Goal: Communication & Community: Participate in discussion

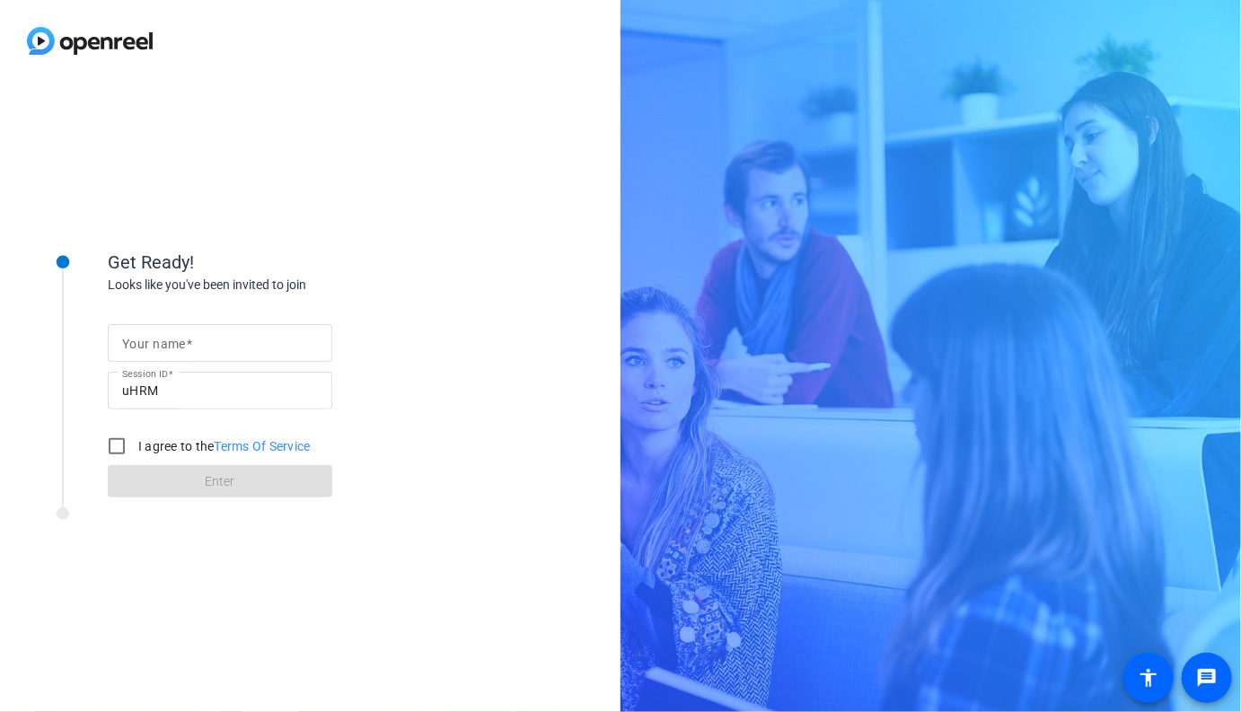
click at [224, 333] on input "Your name" at bounding box center [220, 343] width 196 height 22
type input "[PERSON_NAME]"
drag, startPoint x: 119, startPoint y: 446, endPoint x: 164, endPoint y: 470, distance: 50.6
click at [129, 453] on input "I agree to the Terms Of Service" at bounding box center [117, 446] width 36 height 36
checkbox input "true"
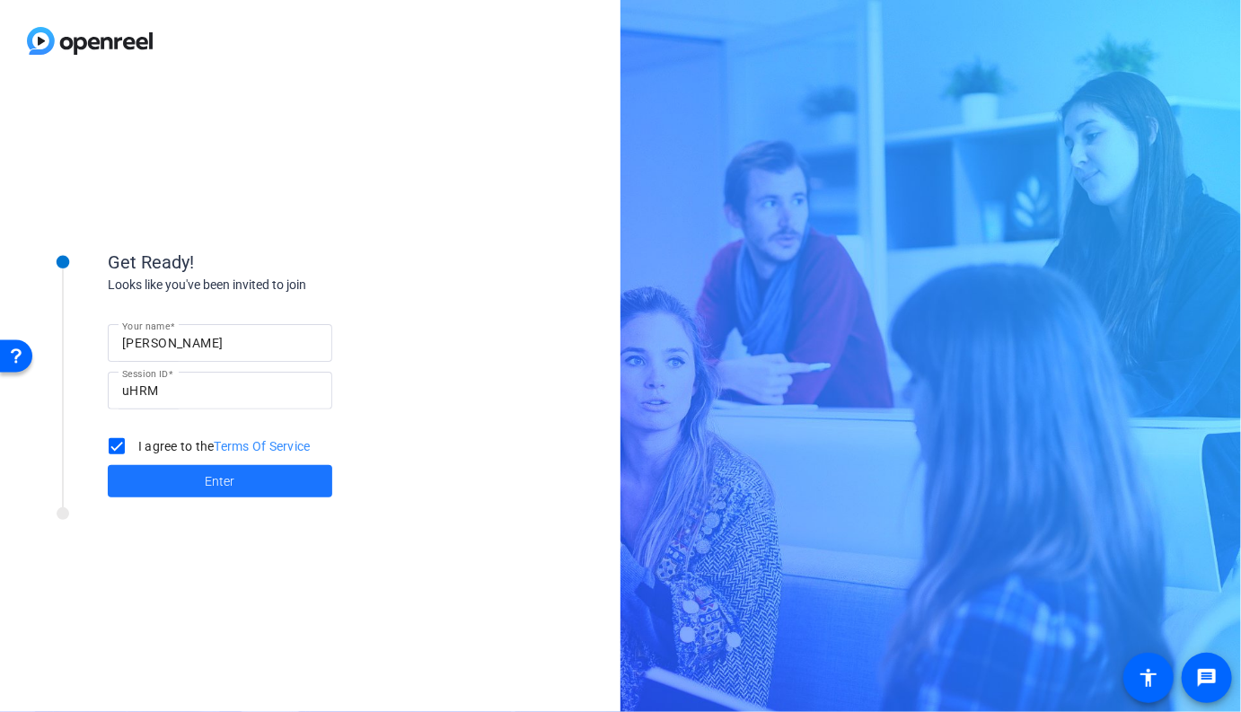
drag, startPoint x: 194, startPoint y: 484, endPoint x: 204, endPoint y: 484, distance: 9.9
click at [198, 485] on span at bounding box center [220, 481] width 224 height 43
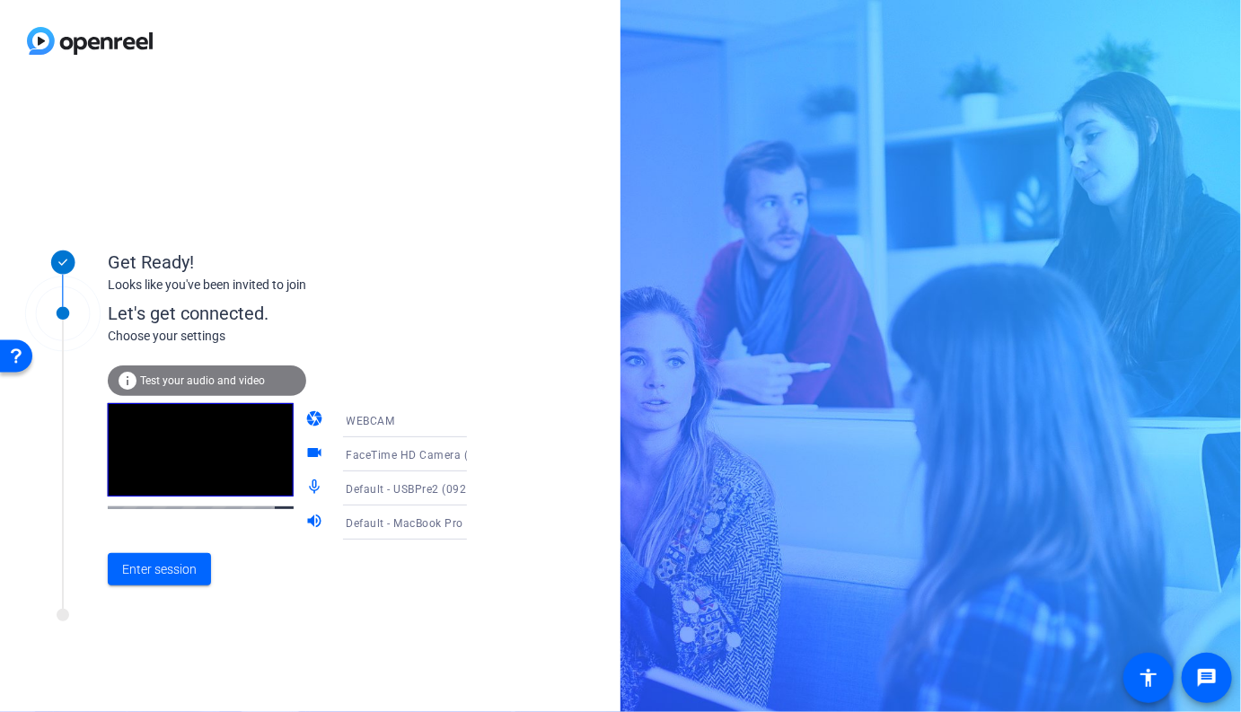
click at [392, 487] on span "Default - USBPre2 (0926:0202)" at bounding box center [428, 488] width 162 height 14
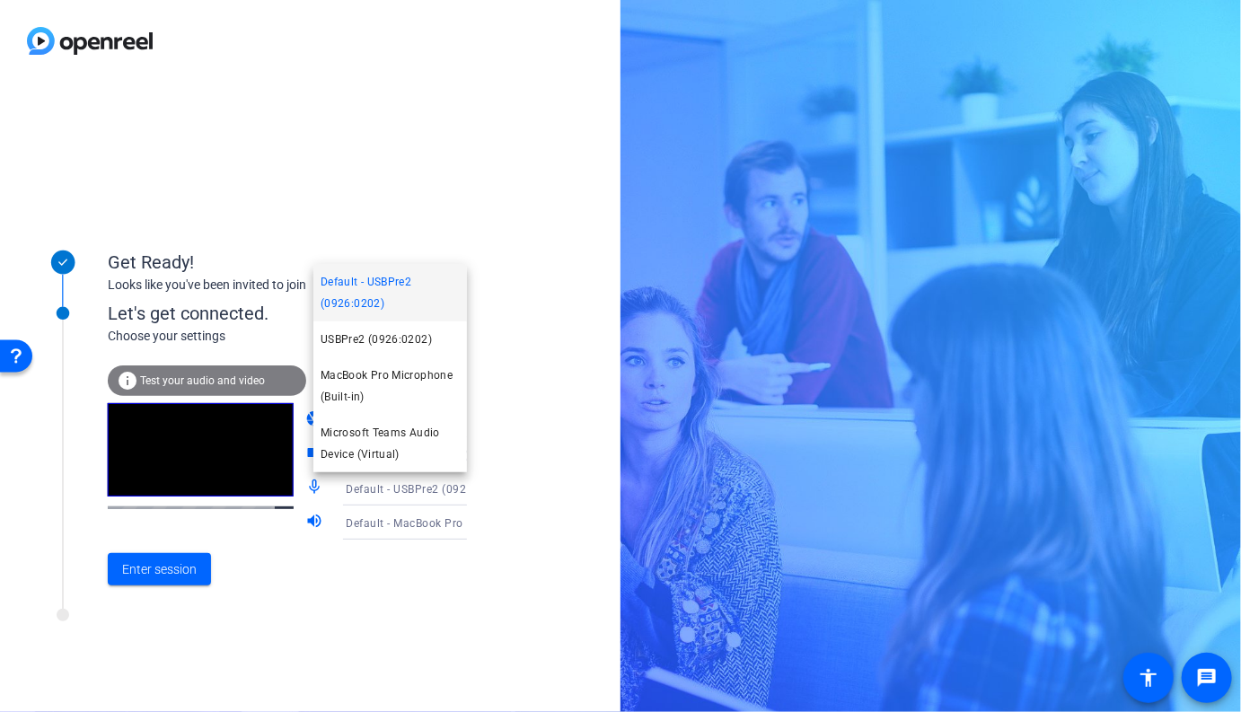
click at [399, 374] on span "MacBook Pro Microphone (Built-in)" at bounding box center [390, 386] width 139 height 43
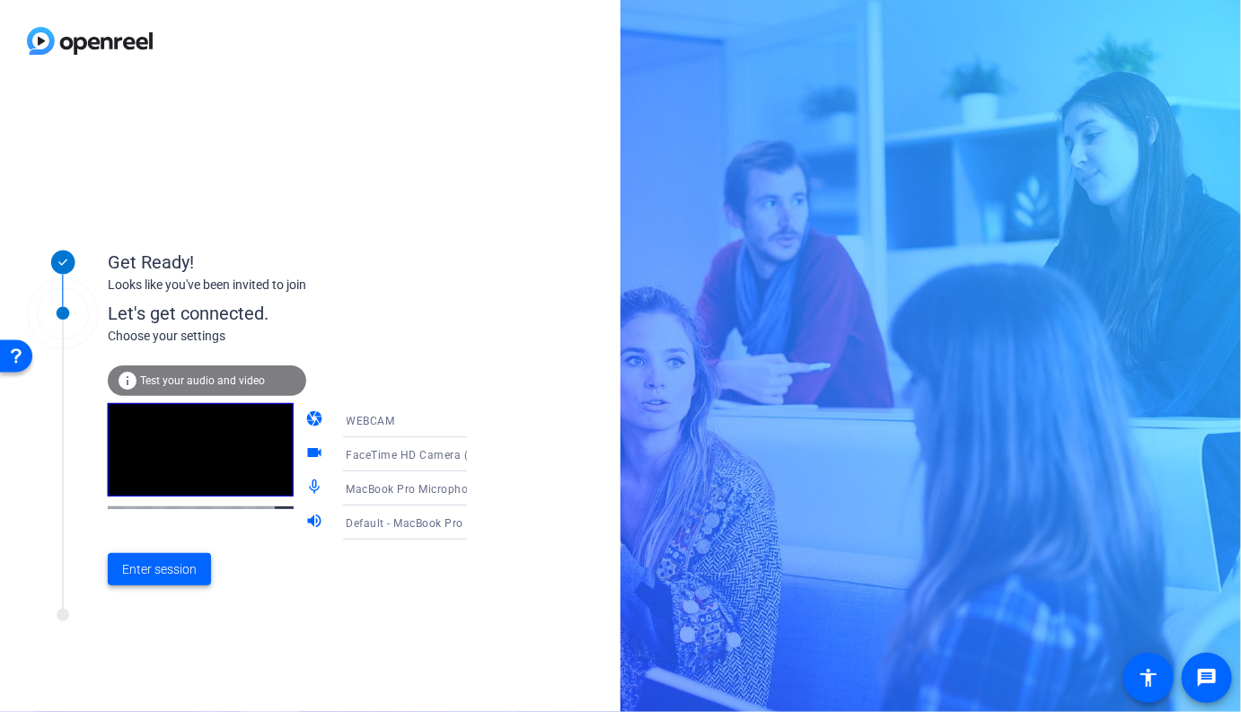
click at [138, 574] on span "Enter session" at bounding box center [159, 569] width 75 height 19
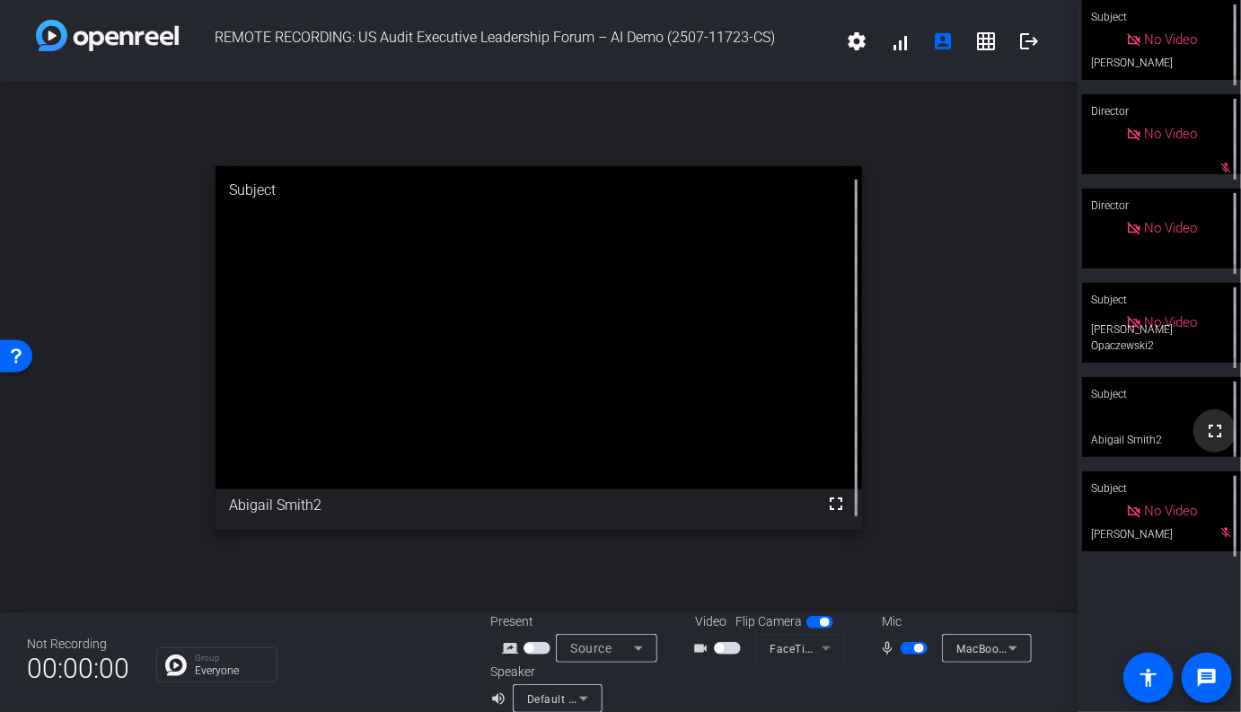
click at [1196, 421] on span at bounding box center [1214, 430] width 43 height 43
click at [969, 156] on div "open_in_new Subject fullscreen Abigail Smith2" at bounding box center [539, 348] width 1078 height 531
click at [911, 650] on span "button" at bounding box center [914, 648] width 27 height 13
click at [963, 547] on div "open_in_new Subject fullscreen Abigail Smith2" at bounding box center [539, 348] width 1078 height 531
click at [921, 650] on span "button" at bounding box center [914, 648] width 27 height 13
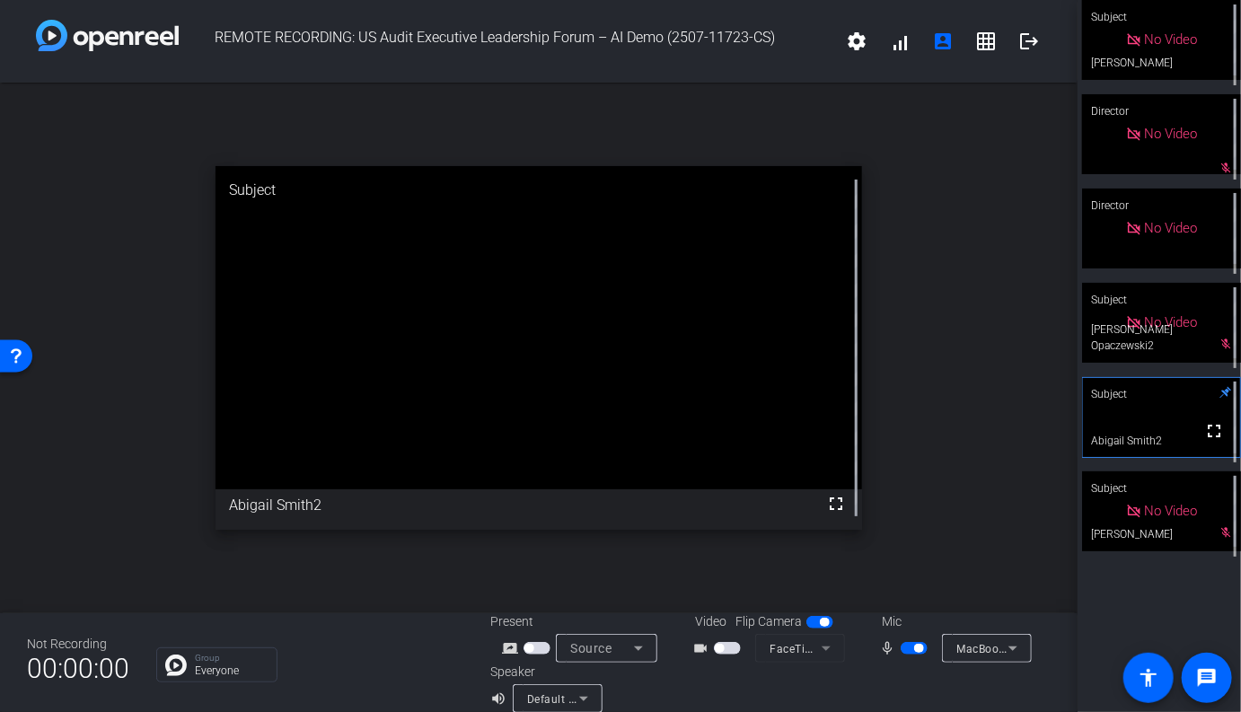
click at [907, 649] on span "button" at bounding box center [914, 648] width 27 height 13
click at [918, 650] on span "button" at bounding box center [914, 648] width 27 height 13
click at [917, 671] on div at bounding box center [910, 688] width 280 height 50
click at [909, 647] on span "button" at bounding box center [914, 648] width 27 height 13
click at [955, 575] on div "open_in_new Subject fullscreen Abigail Smith2" at bounding box center [539, 348] width 1078 height 531
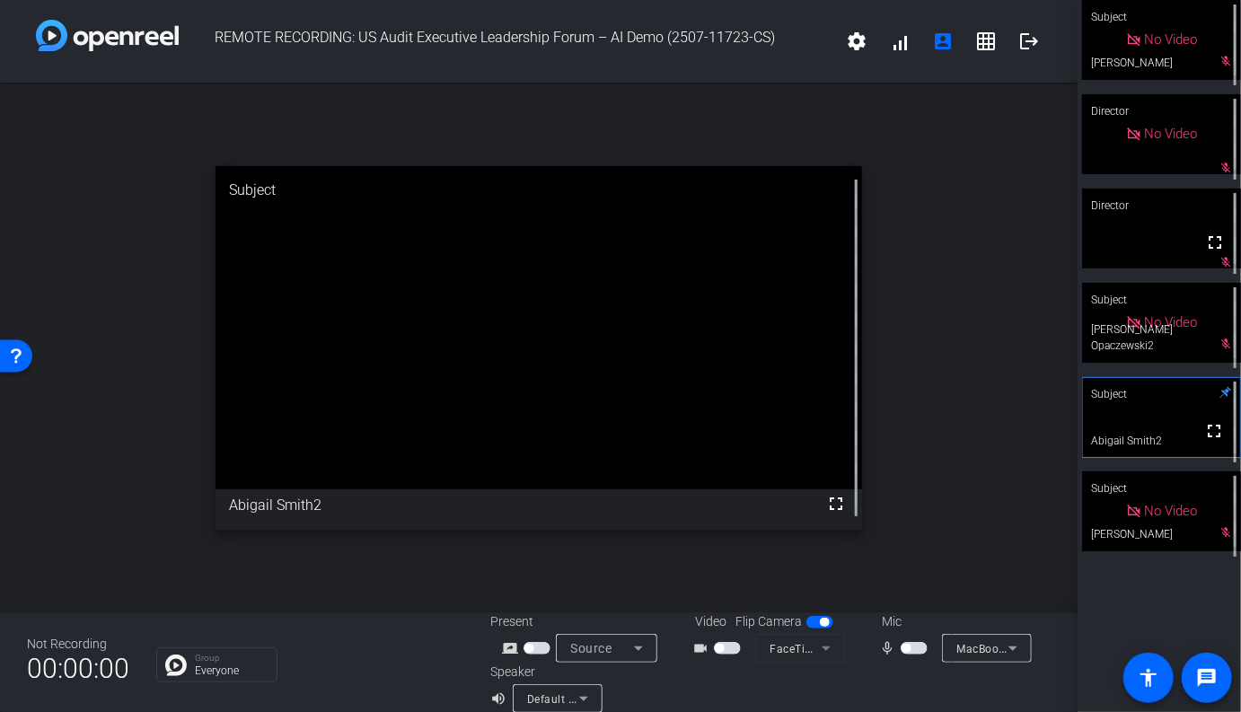
click at [920, 650] on span "button" at bounding box center [914, 648] width 27 height 13
click at [912, 649] on span "button" at bounding box center [914, 648] width 27 height 13
click at [918, 650] on span "button" at bounding box center [914, 648] width 27 height 13
click at [910, 648] on span "button" at bounding box center [914, 648] width 27 height 13
click at [919, 648] on span "button" at bounding box center [914, 648] width 27 height 13
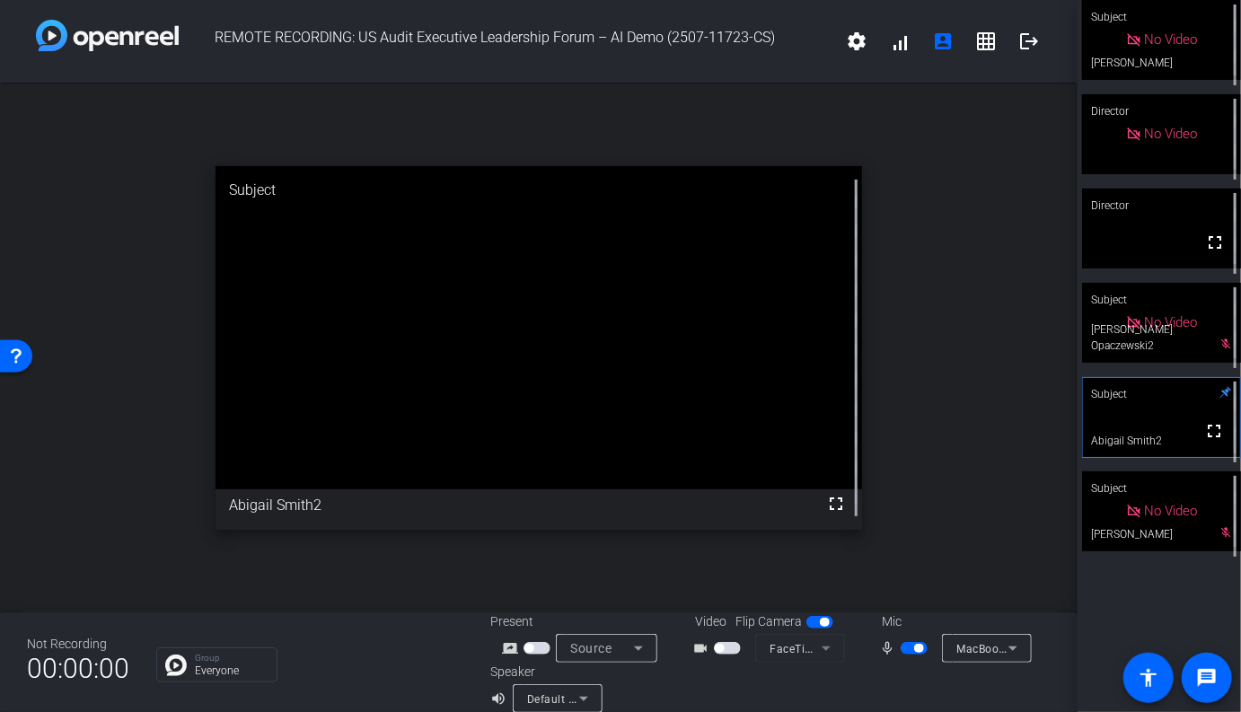
scroll to position [7, 0]
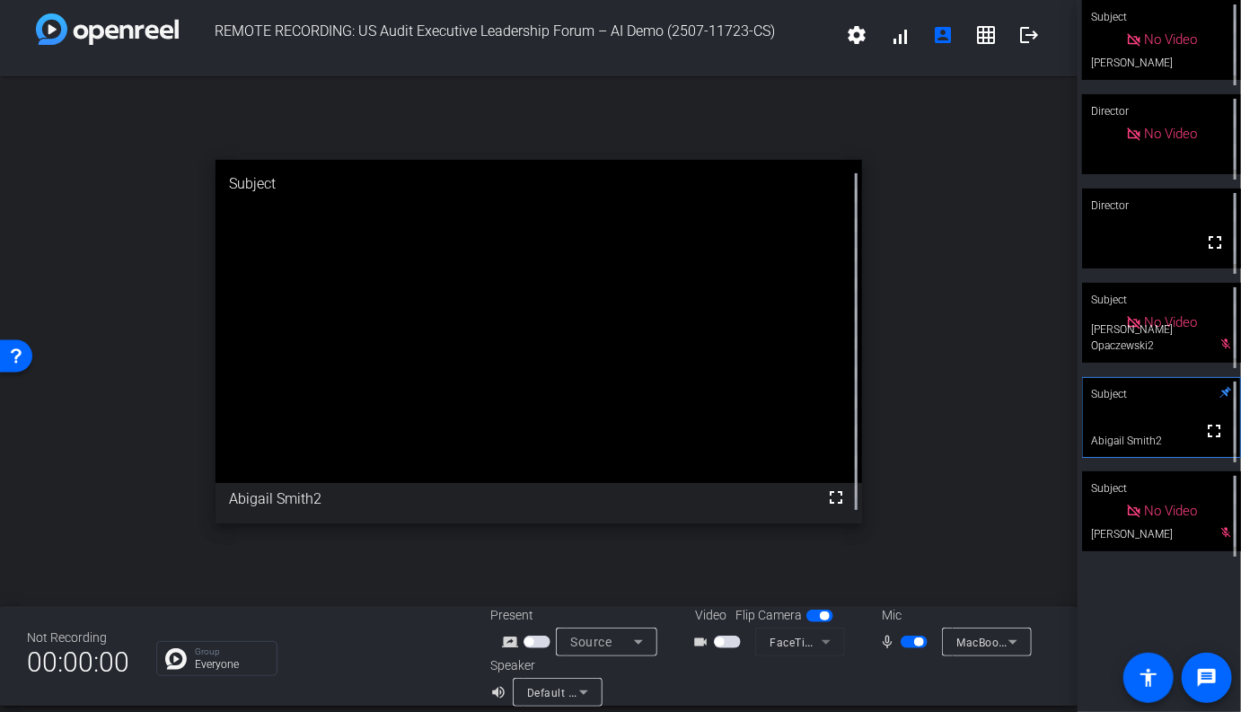
click at [913, 651] on div "mic_none" at bounding box center [910, 642] width 63 height 22
click at [913, 643] on span "button" at bounding box center [914, 641] width 27 height 13
click at [921, 644] on span "button" at bounding box center [914, 641] width 27 height 13
click at [909, 645] on span "button" at bounding box center [914, 641] width 27 height 13
click at [909, 645] on button "button" at bounding box center [914, 641] width 27 height 13
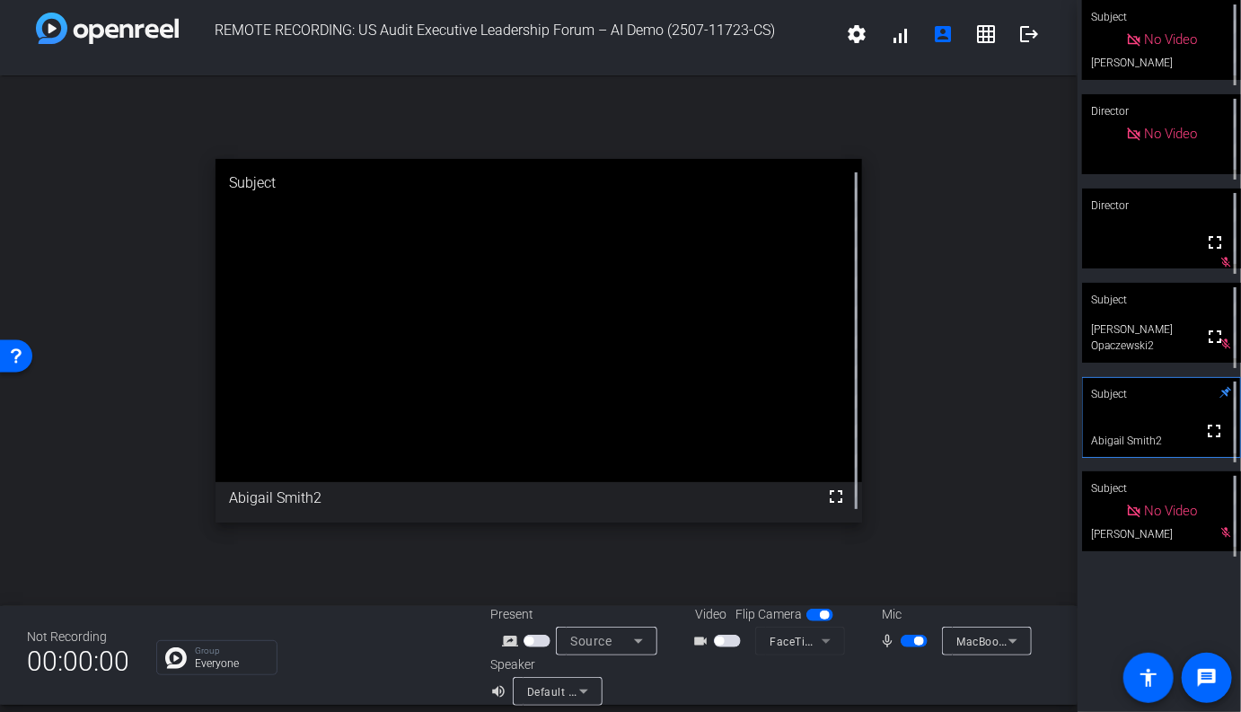
click at [911, 642] on span "button" at bounding box center [914, 641] width 27 height 13
click at [919, 640] on span "button" at bounding box center [914, 641] width 27 height 13
click at [911, 644] on span "button" at bounding box center [914, 641] width 27 height 13
click at [920, 644] on span "button" at bounding box center [914, 641] width 27 height 13
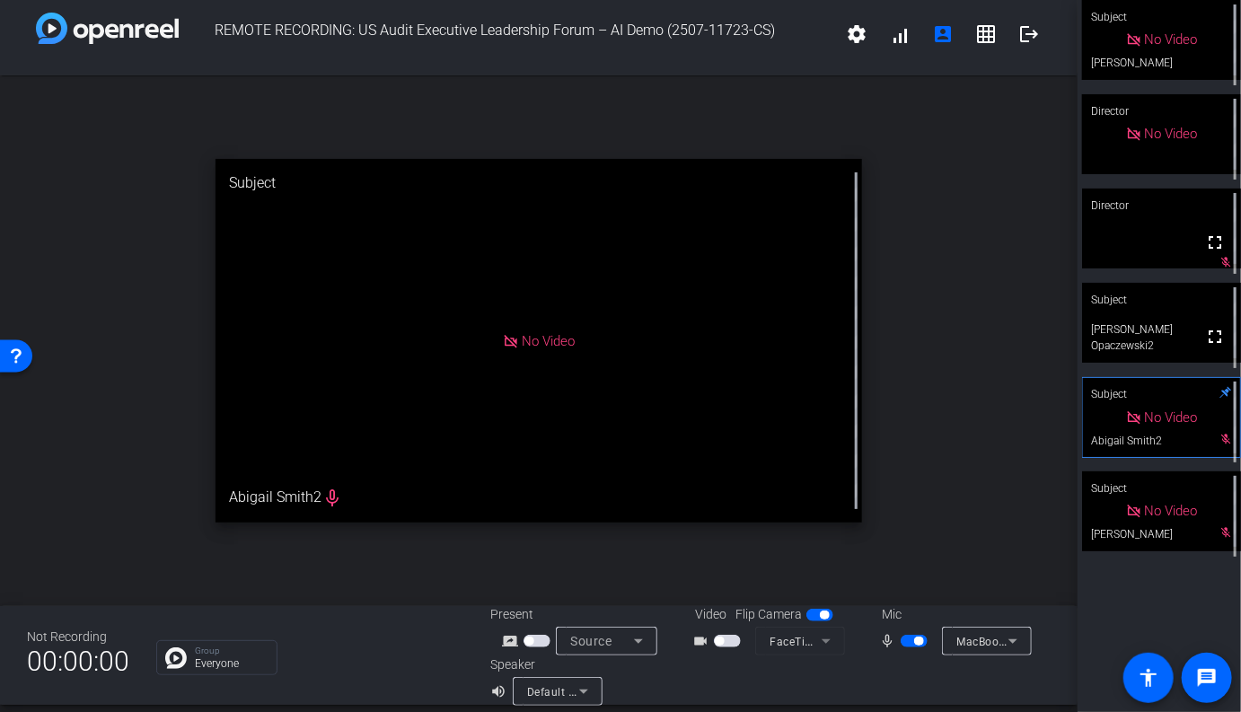
click at [1192, 356] on video at bounding box center [1161, 323] width 159 height 80
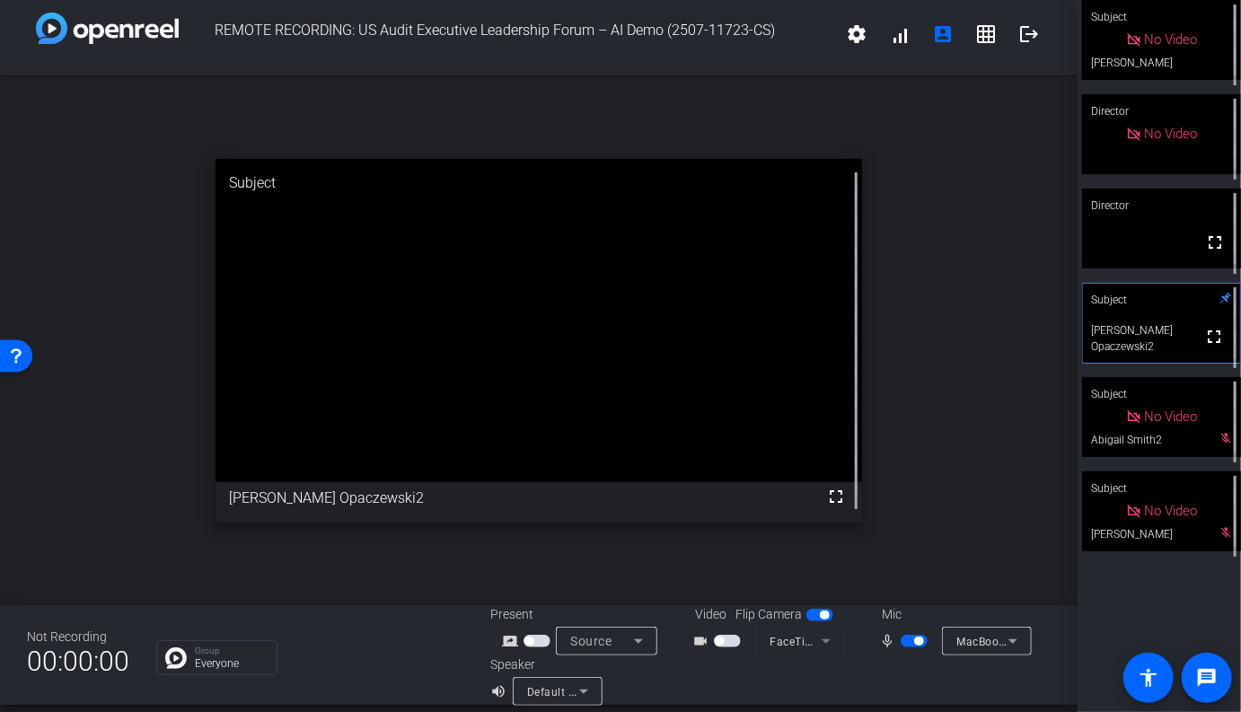
click at [911, 644] on span "button" at bounding box center [914, 641] width 27 height 13
click at [919, 642] on span "button" at bounding box center [914, 641] width 27 height 13
click at [919, 642] on button "button" at bounding box center [914, 641] width 27 height 13
click at [922, 649] on mat-slide-toggle at bounding box center [916, 640] width 31 height 19
click at [920, 644] on span "button" at bounding box center [914, 641] width 27 height 13
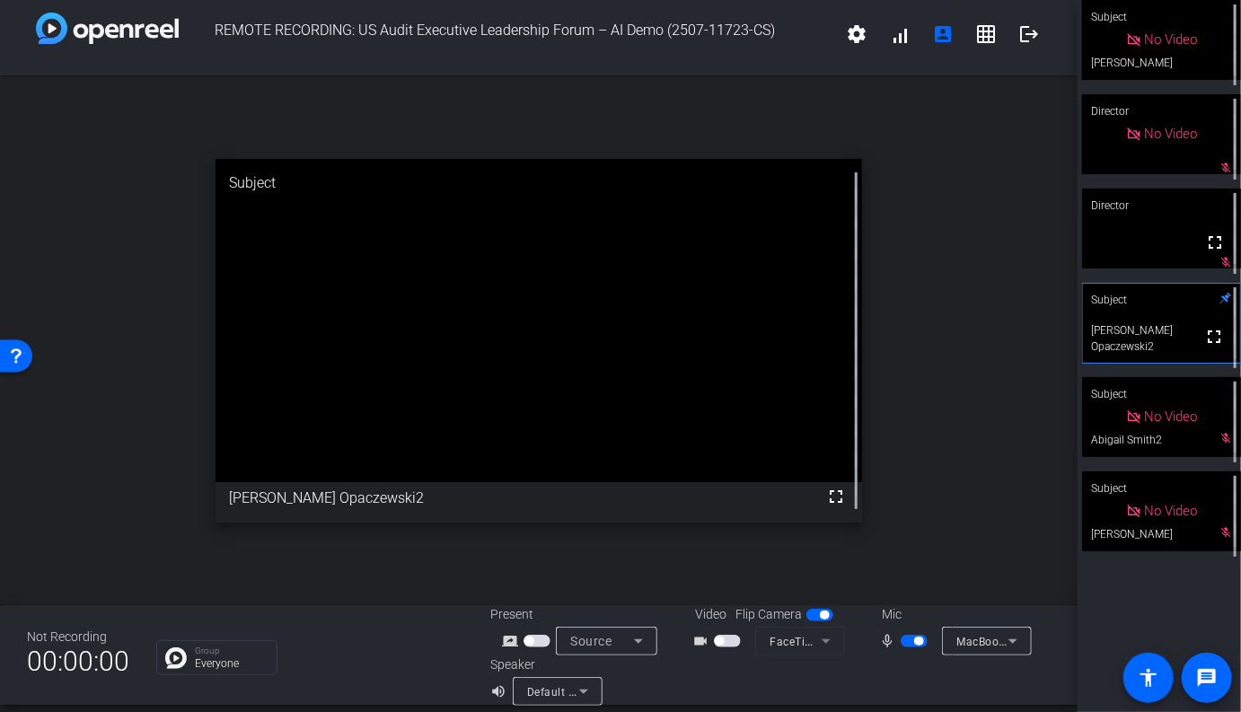
click at [920, 644] on span "button" at bounding box center [918, 641] width 9 height 9
click at [947, 534] on div "open_in_new Subject fullscreen [PERSON_NAME] Opaczewski2" at bounding box center [539, 340] width 1078 height 531
click at [919, 642] on span "button" at bounding box center [914, 641] width 27 height 13
click at [909, 645] on span "button" at bounding box center [914, 641] width 27 height 13
click at [924, 644] on span "button" at bounding box center [914, 641] width 27 height 13
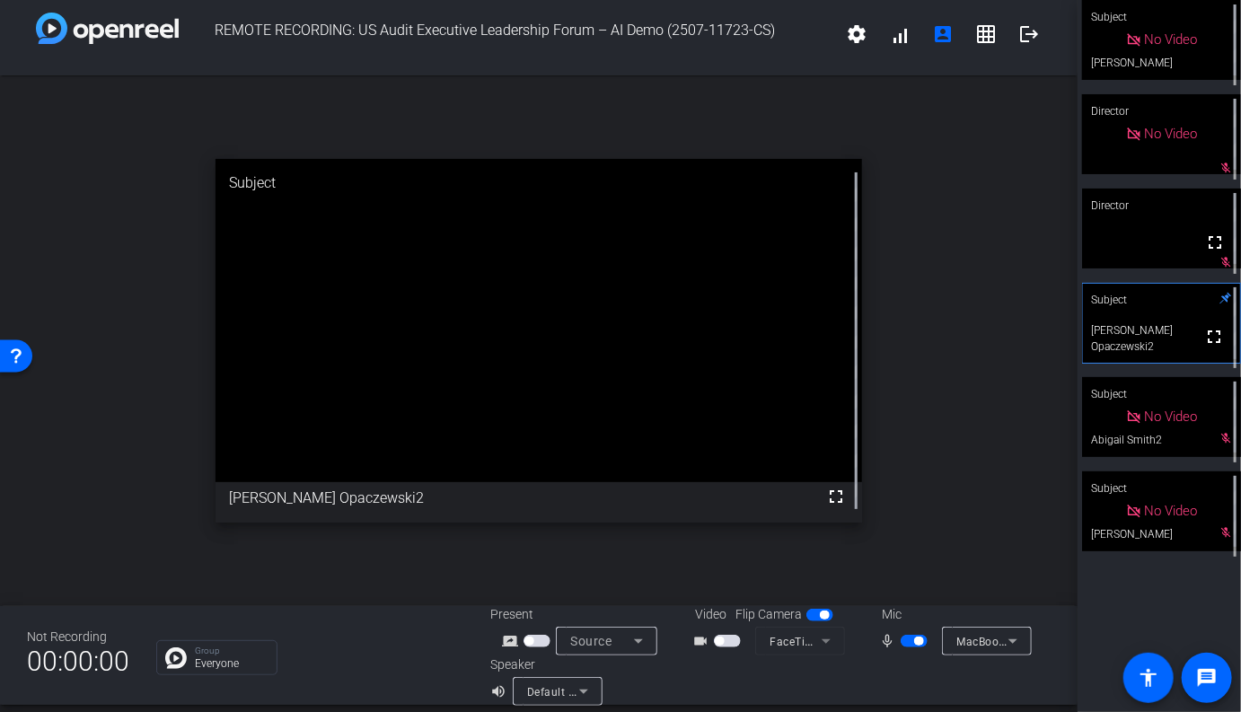
click at [951, 392] on div "open_in_new Subject fullscreen [PERSON_NAME] Opaczewski2" at bounding box center [539, 340] width 1078 height 531
click at [910, 643] on span "button" at bounding box center [914, 641] width 27 height 13
click at [919, 642] on span "button" at bounding box center [914, 641] width 27 height 13
click at [914, 640] on span "button" at bounding box center [914, 641] width 27 height 13
click at [970, 479] on div "open_in_new Subject fullscreen [PERSON_NAME] Opaczewski2" at bounding box center [539, 340] width 1078 height 531
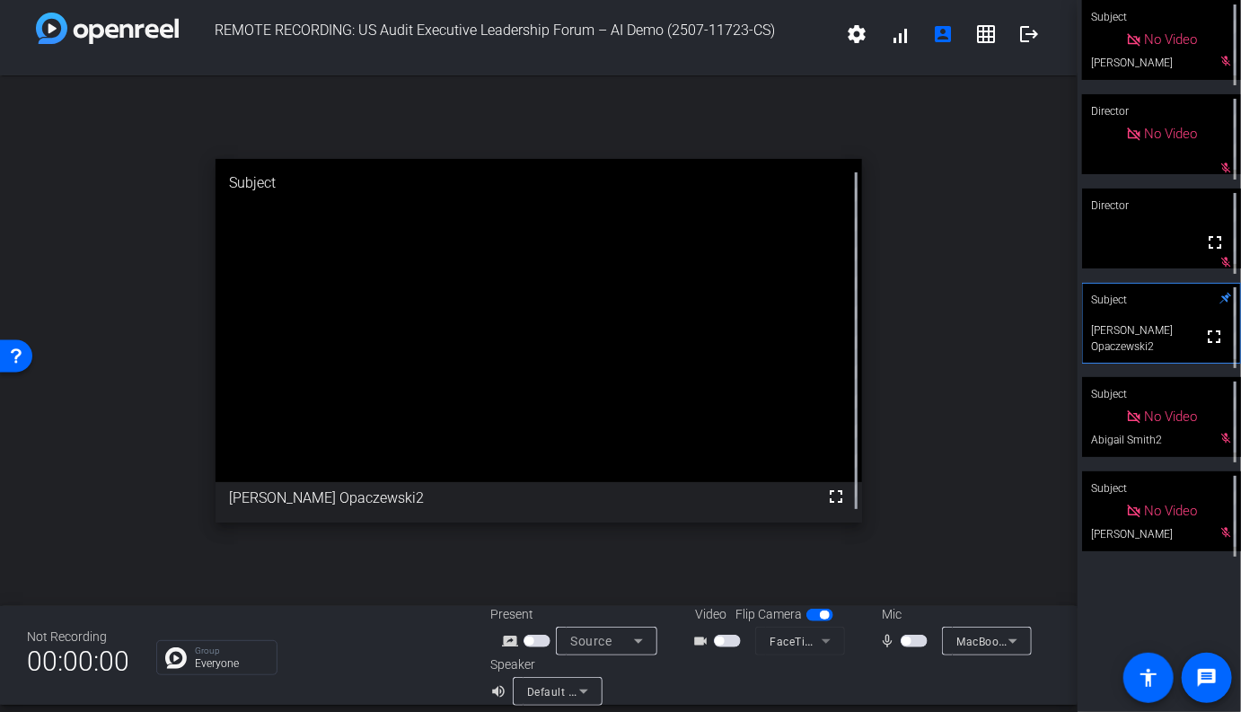
click at [920, 641] on span "button" at bounding box center [914, 641] width 27 height 13
click at [919, 641] on span "button" at bounding box center [918, 641] width 9 height 9
click at [919, 645] on span "button" at bounding box center [914, 641] width 27 height 13
click at [908, 641] on span "button" at bounding box center [914, 641] width 27 height 13
click at [921, 638] on span "button" at bounding box center [914, 641] width 27 height 13
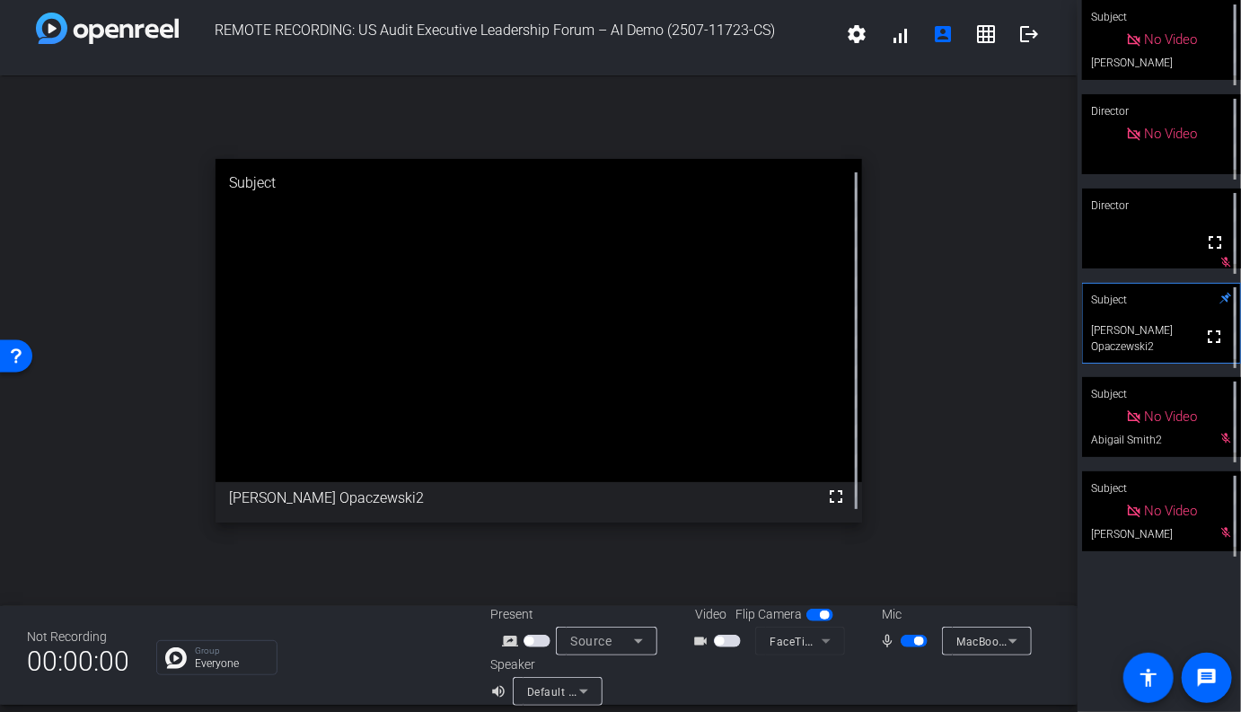
drag, startPoint x: 979, startPoint y: 560, endPoint x: 960, endPoint y: 583, distance: 29.3
click at [979, 561] on div "open_in_new Subject fullscreen [PERSON_NAME] Opaczewski2" at bounding box center [539, 340] width 1078 height 531
click at [912, 643] on span "button" at bounding box center [914, 641] width 27 height 13
drag, startPoint x: 955, startPoint y: 602, endPoint x: 944, endPoint y: 620, distance: 22.2
click at [955, 605] on div "REMOTE RECORDING: US Audit Executive Leadership Forum – AI Demo (2507-11723-CS)…" at bounding box center [539, 356] width 1078 height 712
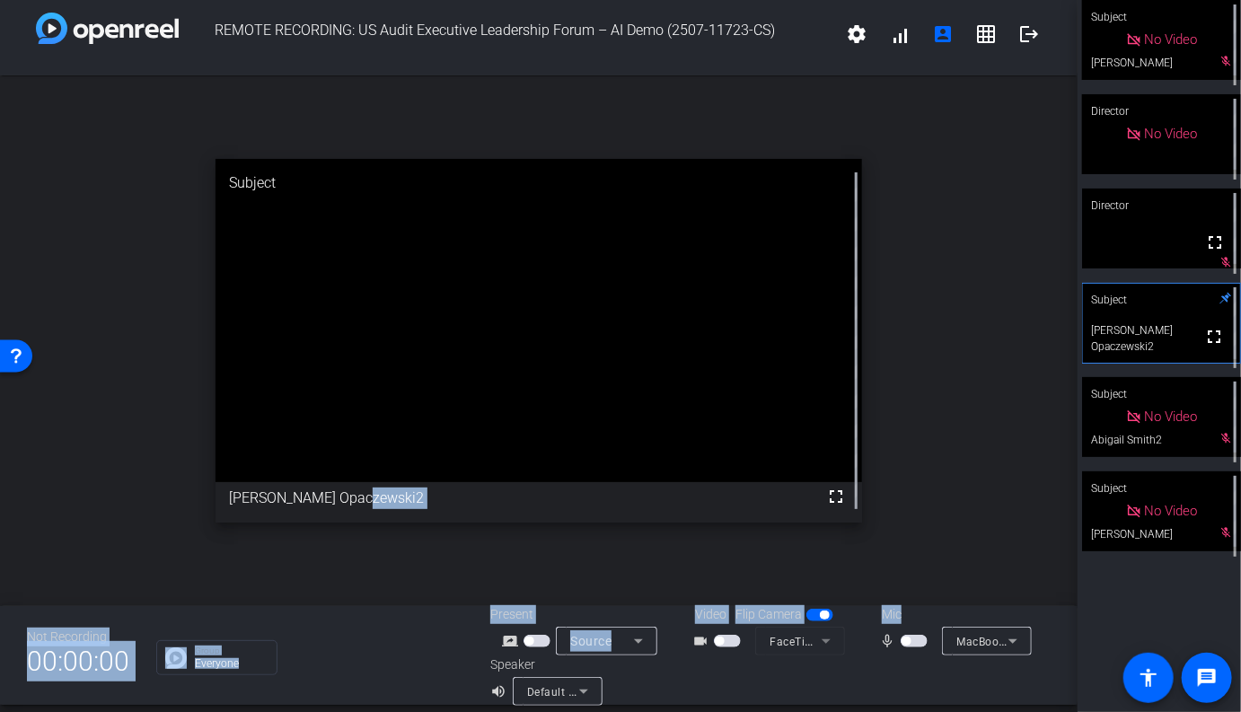
click at [923, 640] on span "button" at bounding box center [914, 641] width 27 height 13
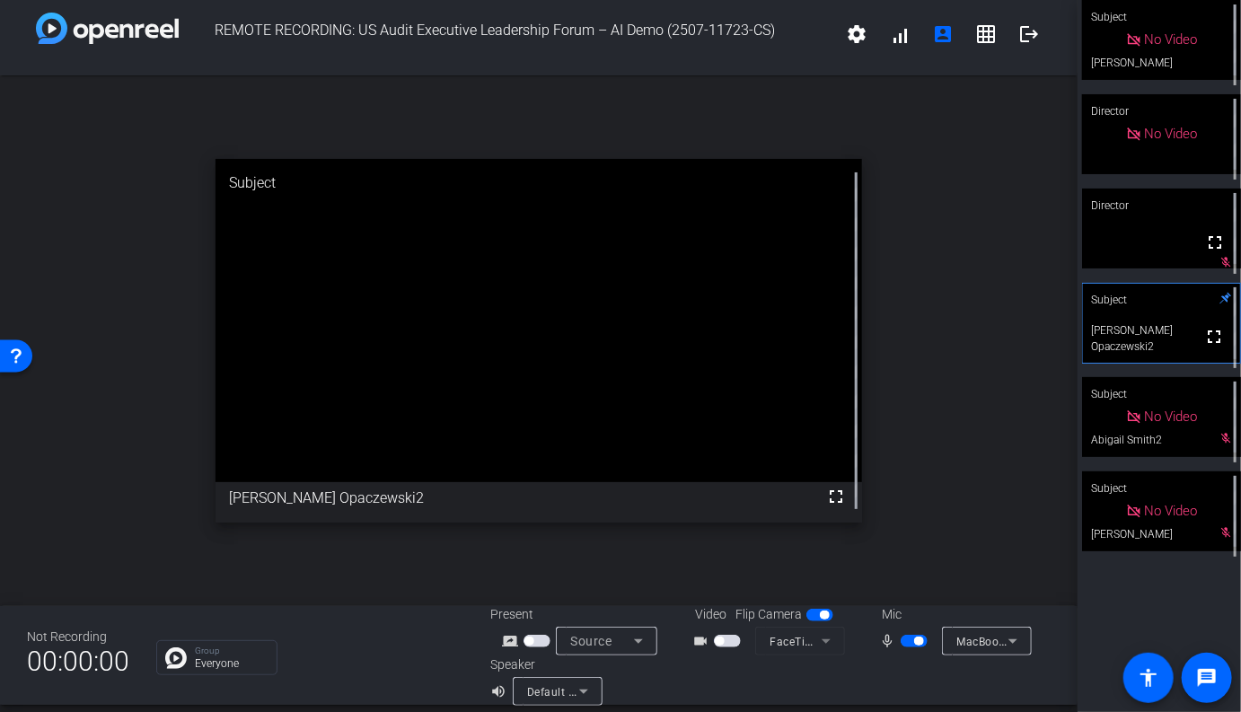
click at [968, 366] on div "open_in_new Subject fullscreen [PERSON_NAME] Opaczewski2" at bounding box center [539, 340] width 1078 height 531
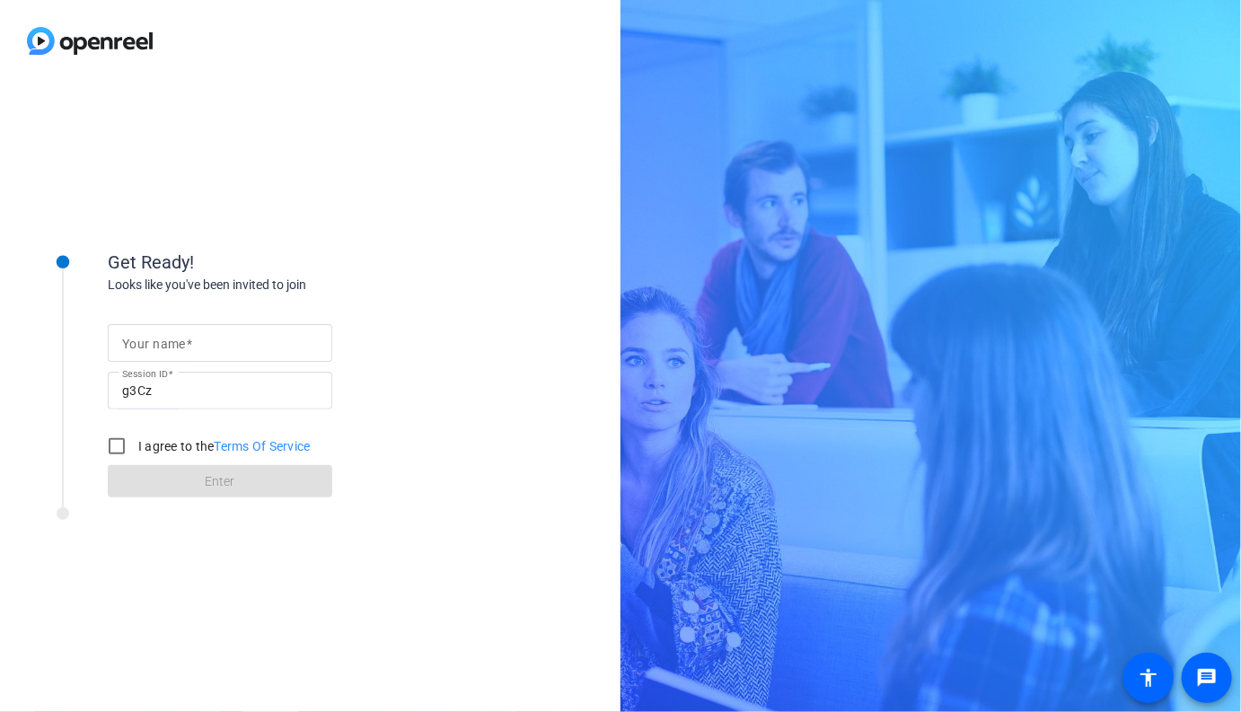
click at [171, 339] on mat-label "Your name" at bounding box center [154, 344] width 64 height 14
click at [171, 339] on input "Your name" at bounding box center [220, 343] width 196 height 22
type input "[PERSON_NAME]"
click at [118, 443] on input "I agree to the Terms Of Service" at bounding box center [117, 446] width 36 height 36
checkbox input "true"
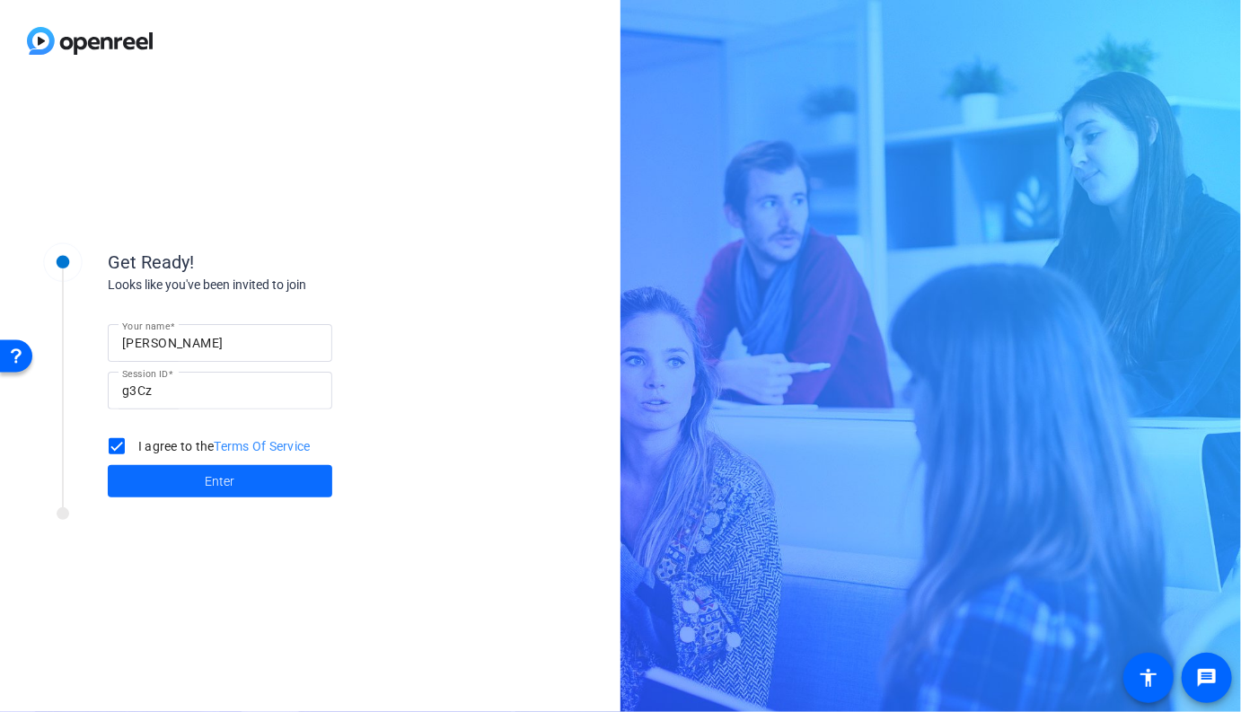
click at [214, 485] on span "Enter" at bounding box center [221, 481] width 30 height 19
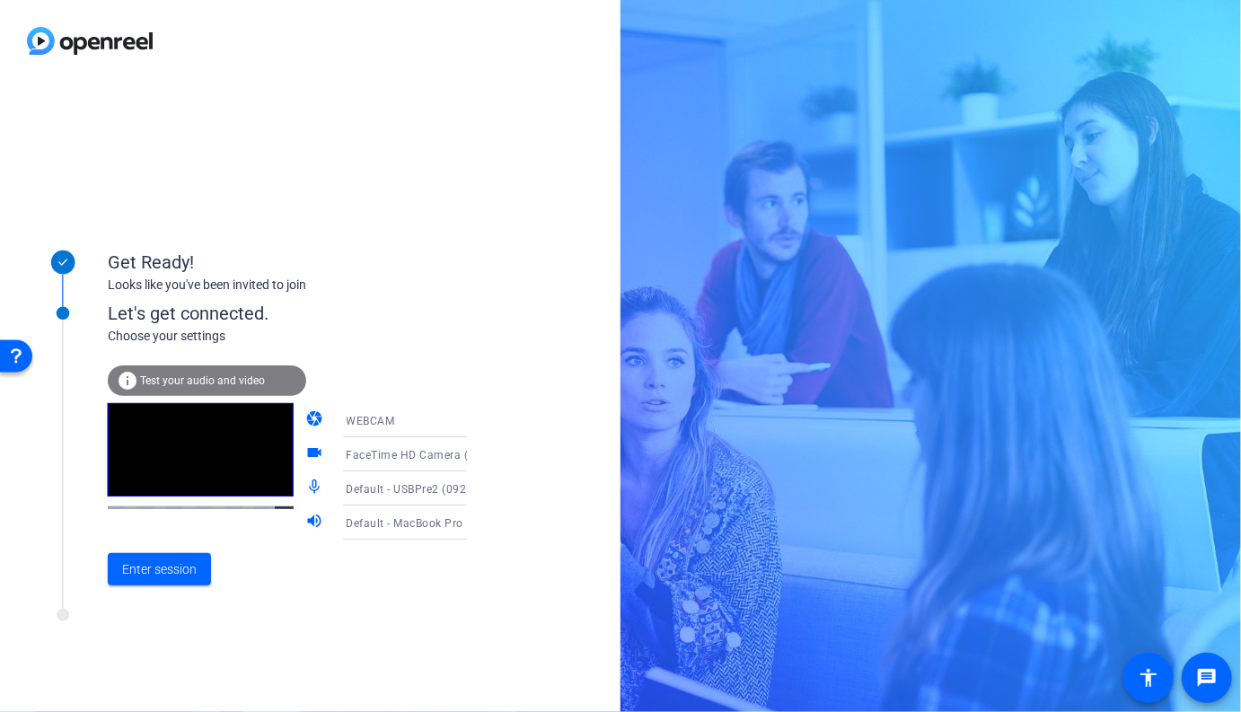
click at [420, 487] on span "Default - USBPre2 (0926:0202)" at bounding box center [428, 488] width 162 height 14
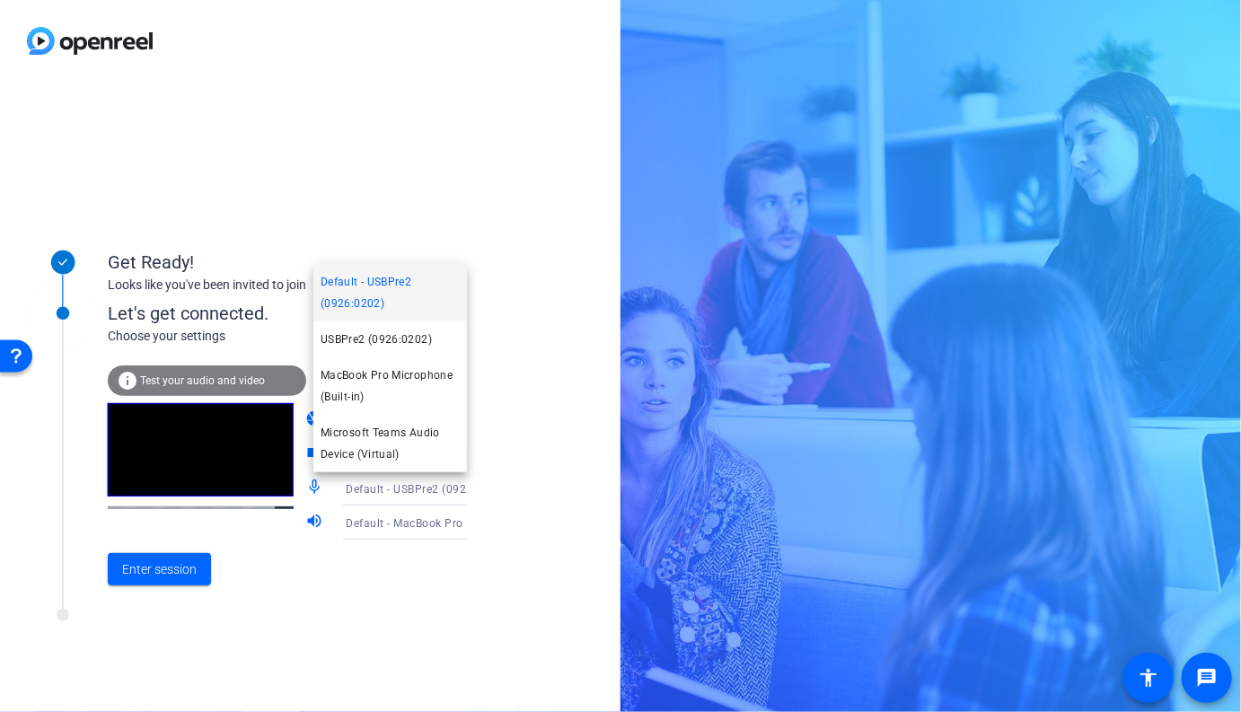
drag, startPoint x: 378, startPoint y: 379, endPoint x: 365, endPoint y: 382, distance: 12.9
click at [377, 379] on span "MacBook Pro Microphone (Built-in)" at bounding box center [390, 386] width 139 height 43
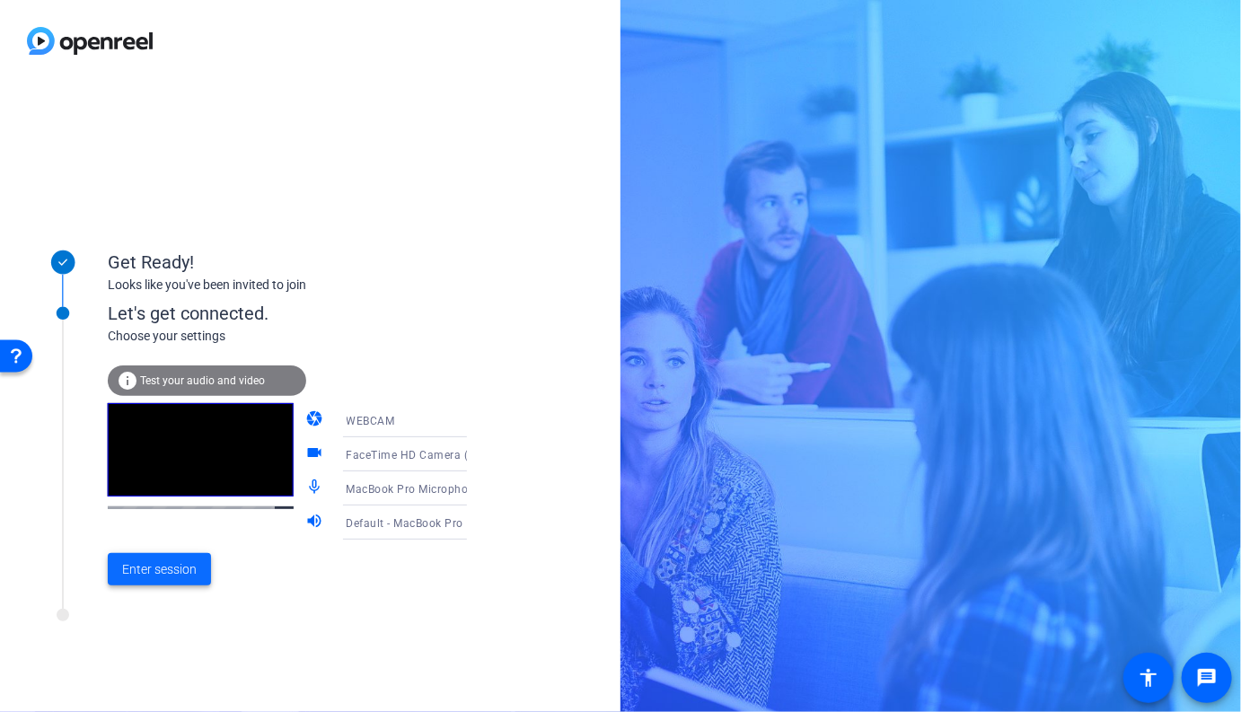
click at [165, 564] on span "Enter session" at bounding box center [159, 569] width 75 height 19
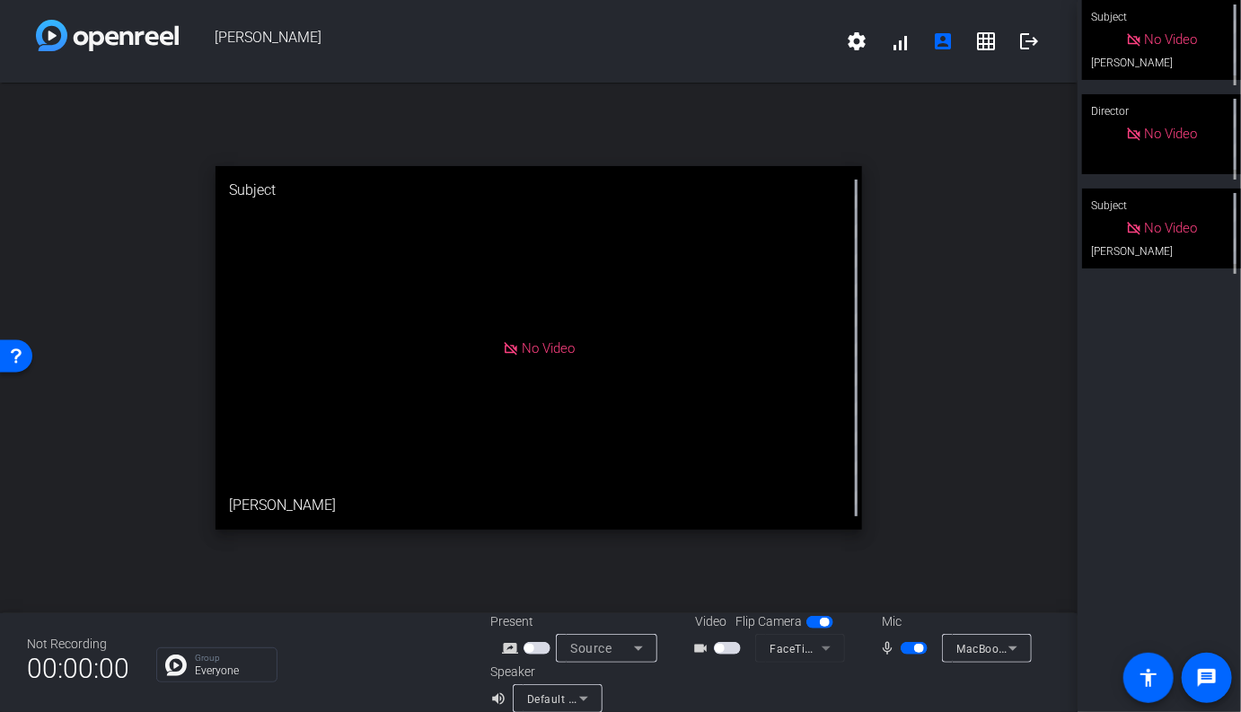
click at [732, 651] on span "button" at bounding box center [727, 648] width 27 height 13
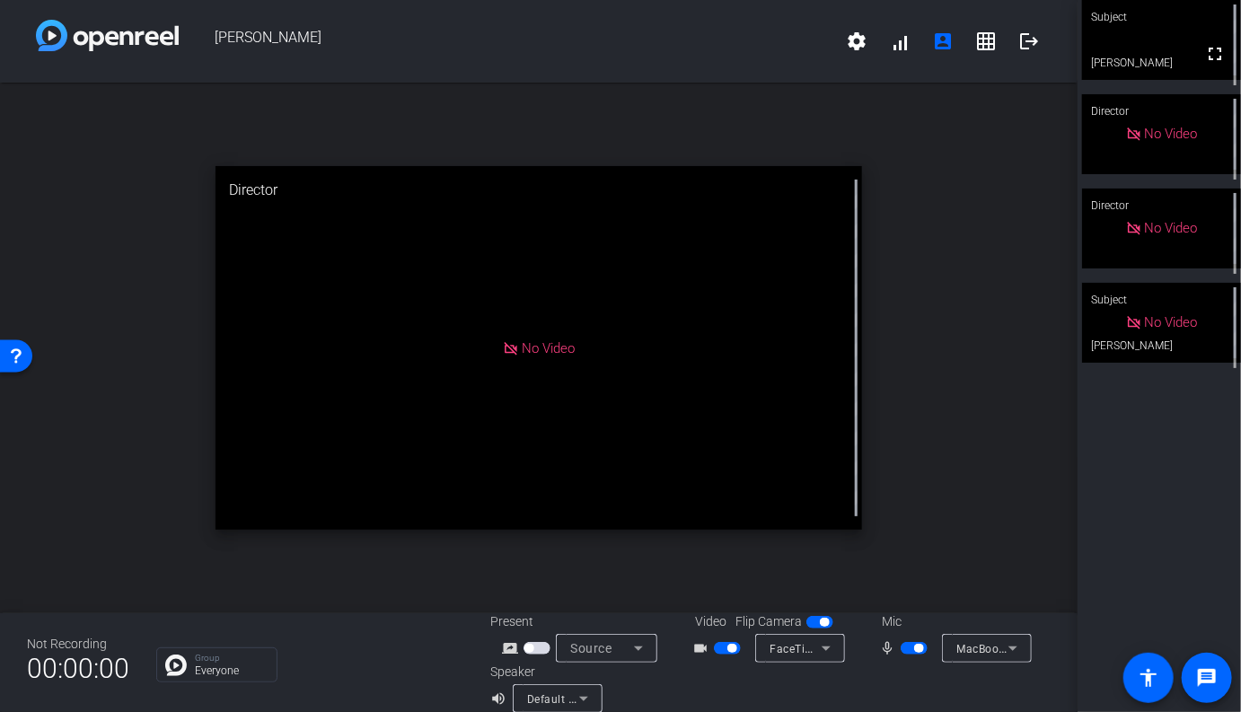
click at [541, 84] on div "open_in_new Director No Video" at bounding box center [539, 348] width 1078 height 531
click at [365, 118] on div "open_in_new Director No Video" at bounding box center [539, 348] width 1078 height 531
click at [1142, 312] on div "Subject" at bounding box center [1161, 300] width 159 height 34
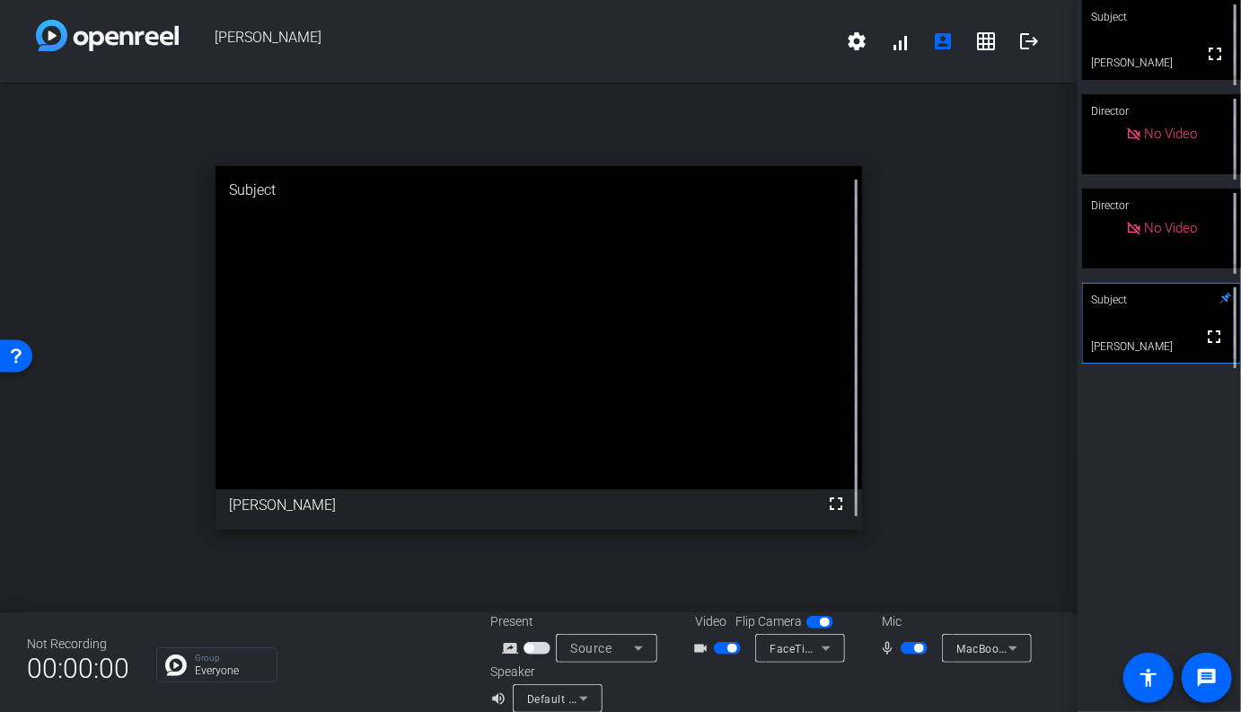
click at [1200, 543] on div "Subject fullscreen Andrew Penziner Director No Video Director No Video Subject …" at bounding box center [1159, 356] width 163 height 712
click at [910, 647] on span "button" at bounding box center [914, 648] width 27 height 13
click at [921, 648] on span "button" at bounding box center [914, 648] width 27 height 13
drag, startPoint x: 910, startPoint y: 652, endPoint x: 928, endPoint y: 642, distance: 21.3
click at [911, 652] on span "button" at bounding box center [914, 648] width 27 height 13
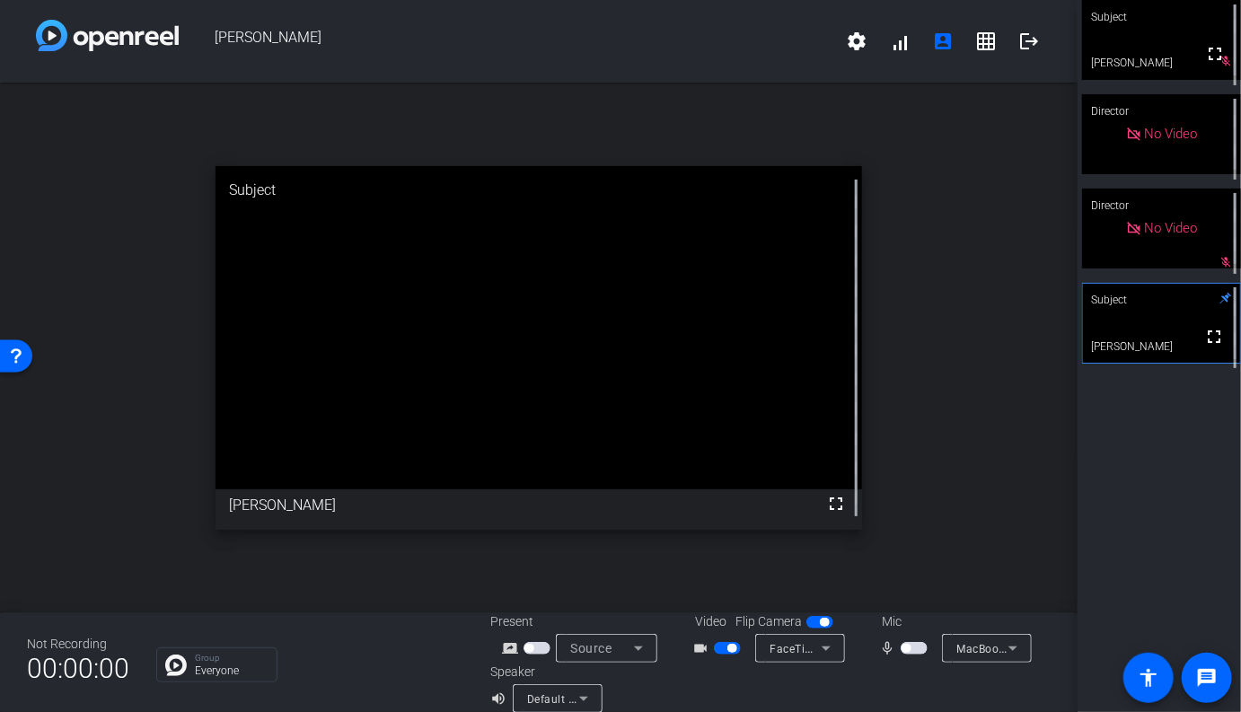
click at [921, 645] on span "button" at bounding box center [914, 648] width 27 height 13
click at [911, 647] on span "button" at bounding box center [914, 648] width 27 height 13
drag, startPoint x: 911, startPoint y: 669, endPoint x: 916, endPoint y: 660, distance: 10.5
click at [911, 667] on div at bounding box center [910, 688] width 280 height 50
click at [916, 653] on span "button" at bounding box center [914, 648] width 27 height 13
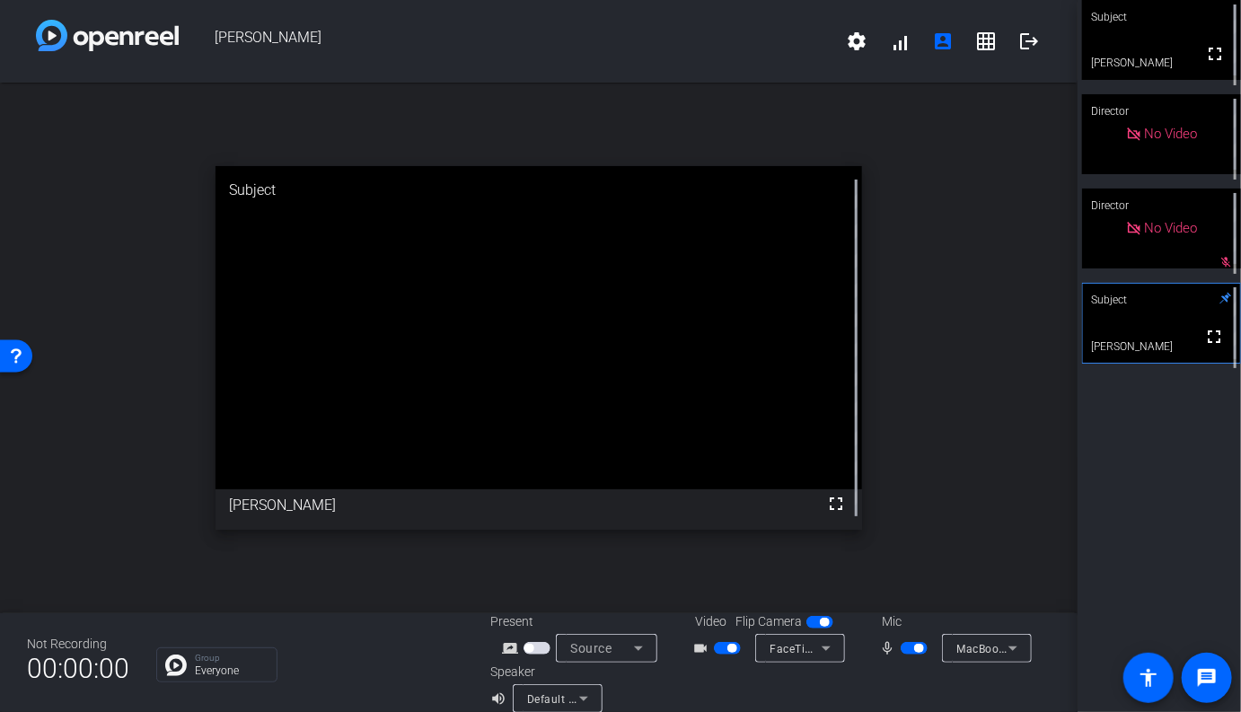
click at [910, 650] on span "button" at bounding box center [914, 648] width 27 height 13
click at [919, 648] on span "button" at bounding box center [914, 648] width 27 height 13
click at [911, 651] on span "button" at bounding box center [914, 648] width 27 height 13
click at [911, 650] on span "button" at bounding box center [906, 648] width 9 height 9
click at [911, 650] on span "button" at bounding box center [914, 648] width 27 height 13
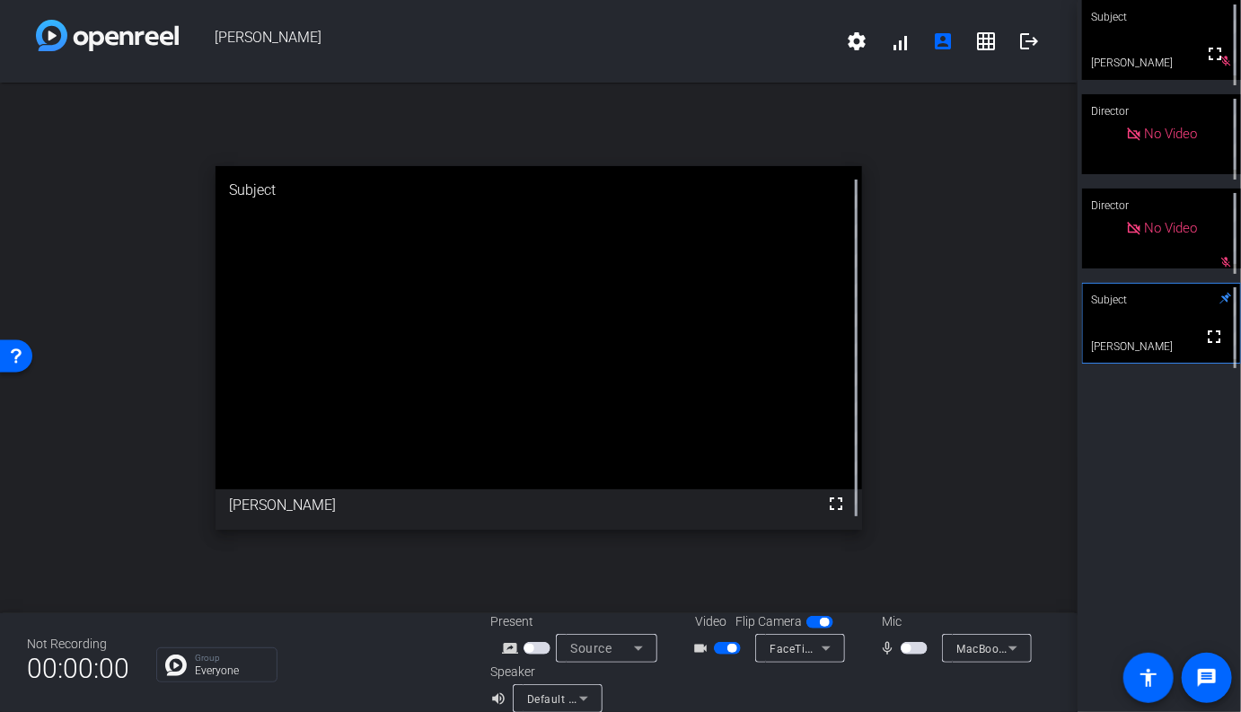
click at [918, 648] on span "button" at bounding box center [914, 648] width 27 height 13
click at [1168, 476] on div "Subject fullscreen Andrew Penziner Director No Video Director No Video mic_off_…" at bounding box center [1159, 356] width 163 height 712
